Goal: Task Accomplishment & Management: Manage account settings

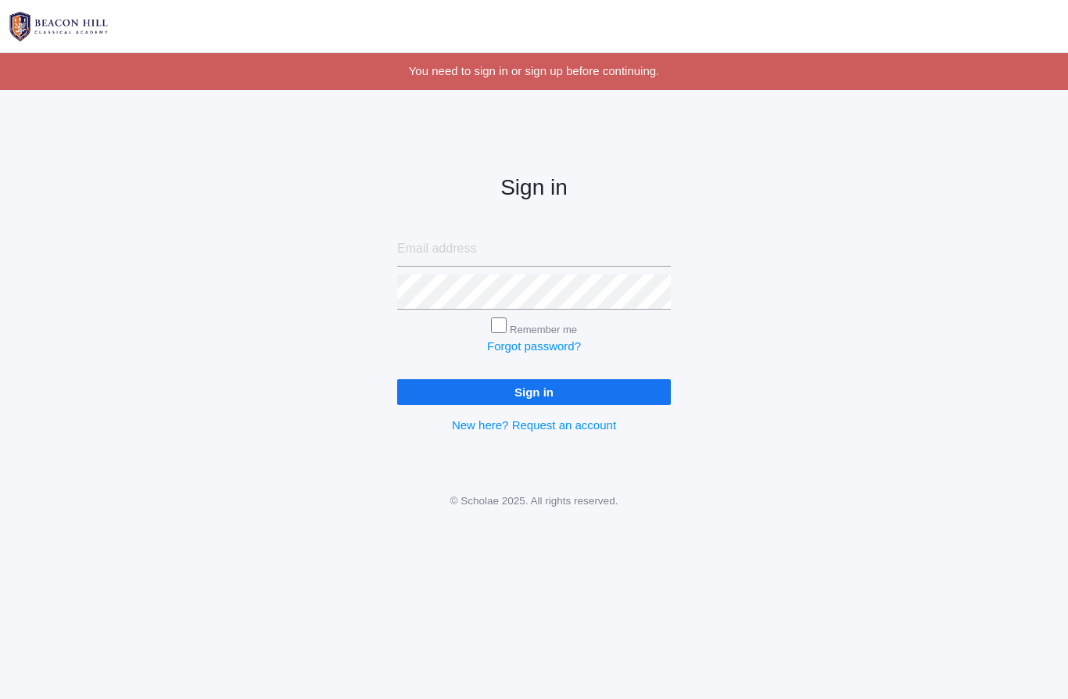
click at [504, 238] on input "email" at bounding box center [534, 248] width 274 height 35
click at [525, 249] on input "email" at bounding box center [534, 248] width 274 height 35
type input "[EMAIL_ADDRESS][DOMAIN_NAME]"
click at [534, 389] on input "Sign in" at bounding box center [534, 392] width 274 height 26
click at [577, 236] on input "donroutzahn@yahoo.com" at bounding box center [534, 248] width 274 height 35
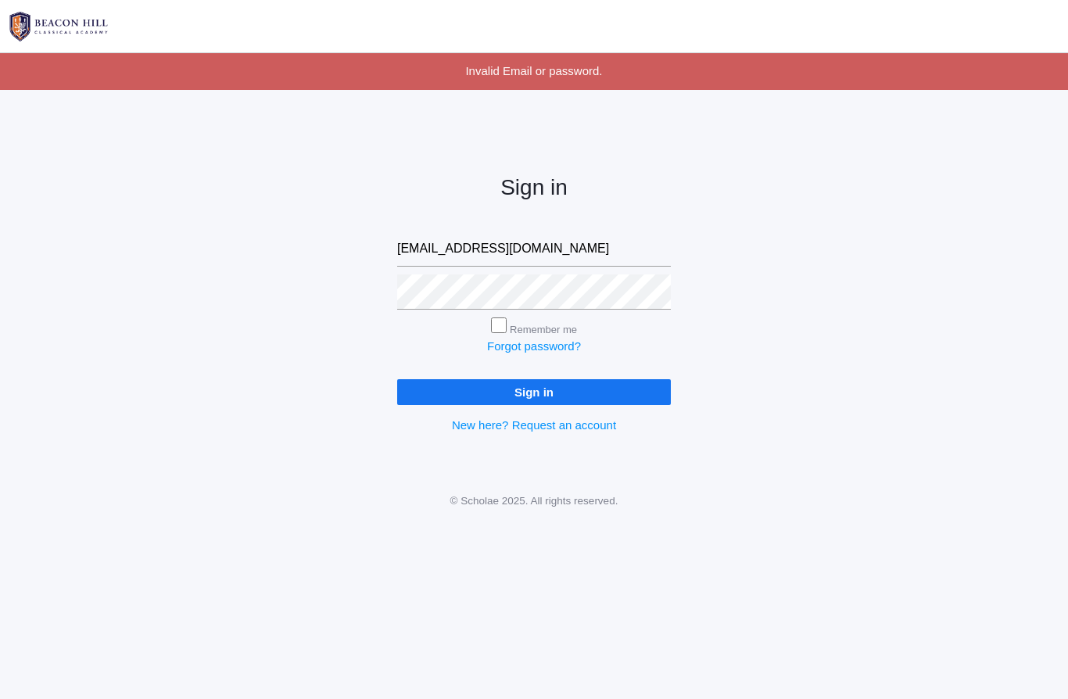
click at [574, 242] on input "donroutzahn@yahoo.com" at bounding box center [534, 248] width 274 height 35
type input "d"
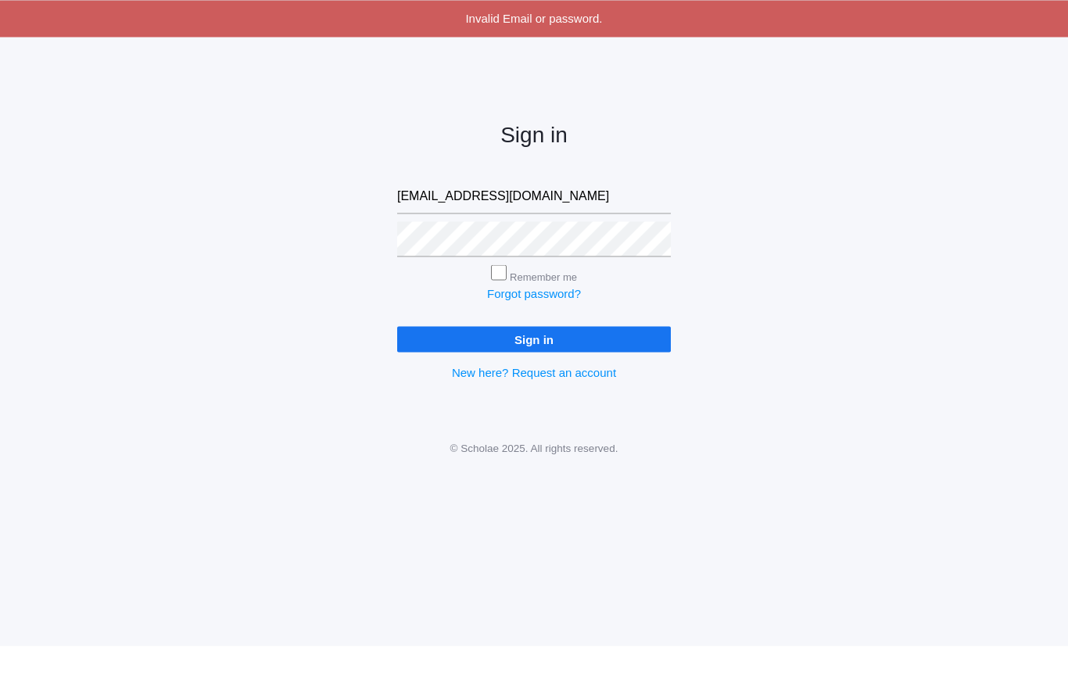
type input "croutzahnrn@yahoo.com"
click at [499, 318] on input "Remember me" at bounding box center [499, 326] width 16 height 16
checkbox input "true"
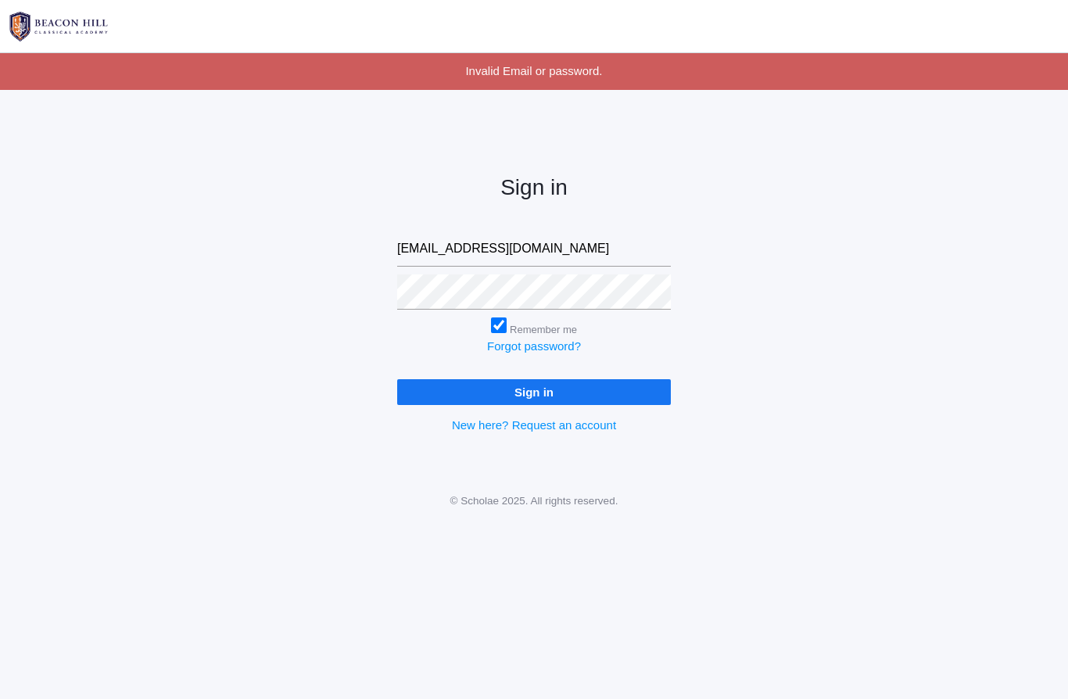
click at [633, 384] on input "Sign in" at bounding box center [534, 392] width 274 height 26
click at [613, 387] on input "Sign in" at bounding box center [534, 392] width 274 height 26
